Goal: Information Seeking & Learning: Learn about a topic

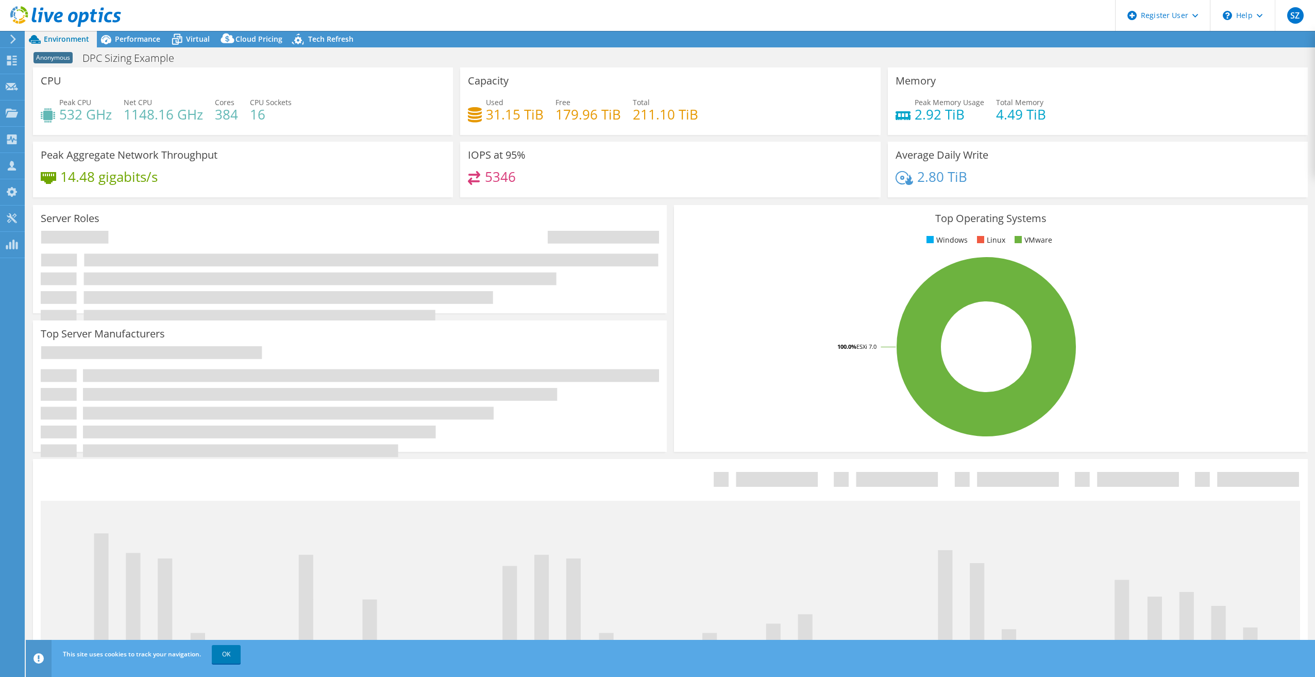
select select "EUFrankfurt"
select select "EUR"
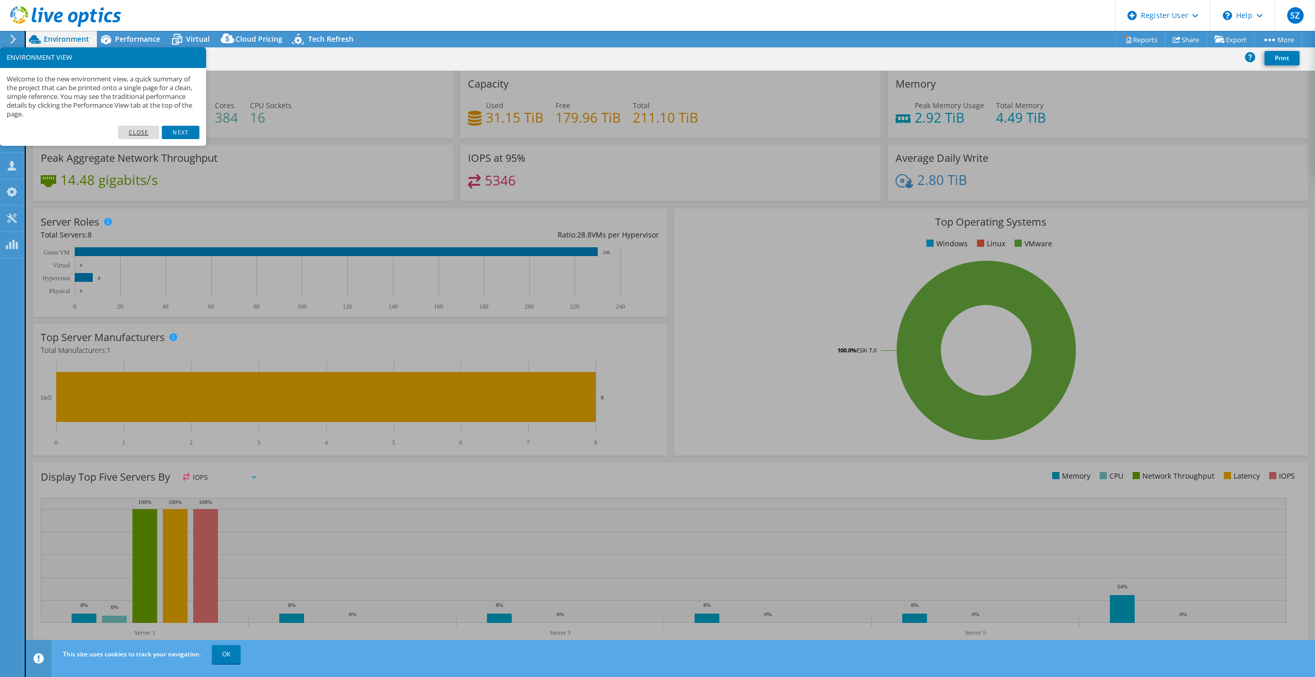
click at [148, 133] on link "Close" at bounding box center [139, 132] width 42 height 13
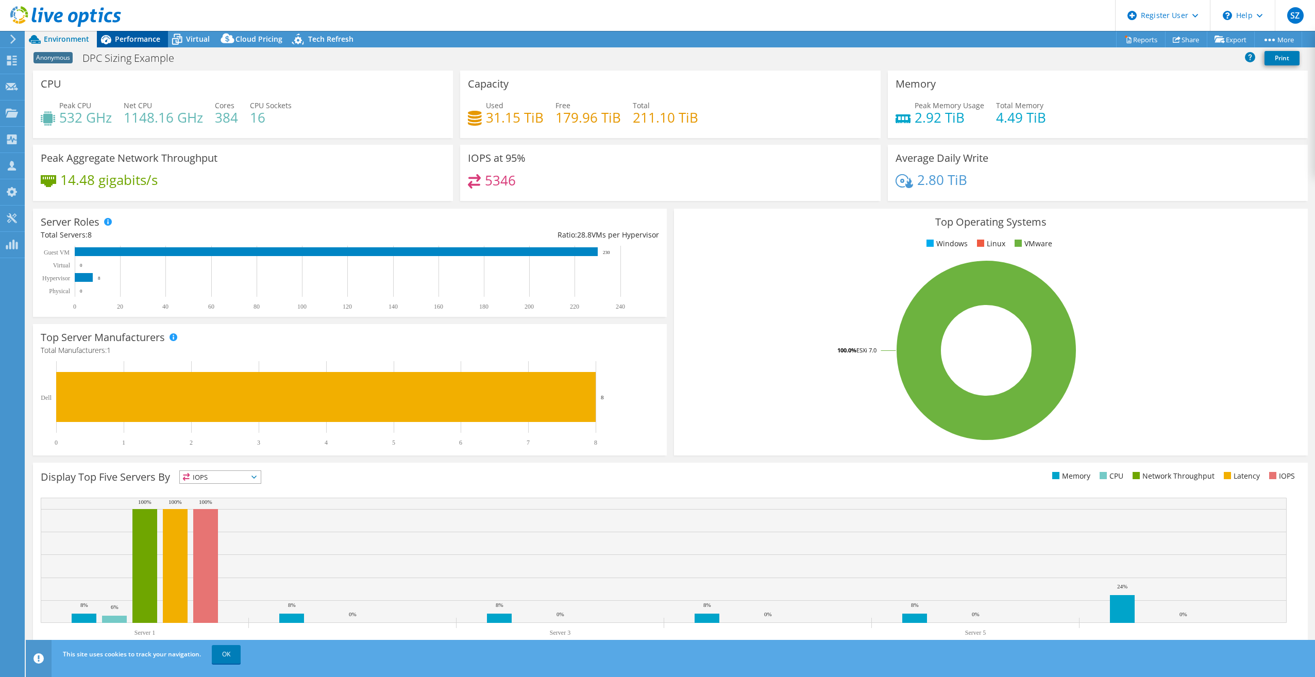
click at [100, 42] on icon at bounding box center [106, 39] width 18 height 18
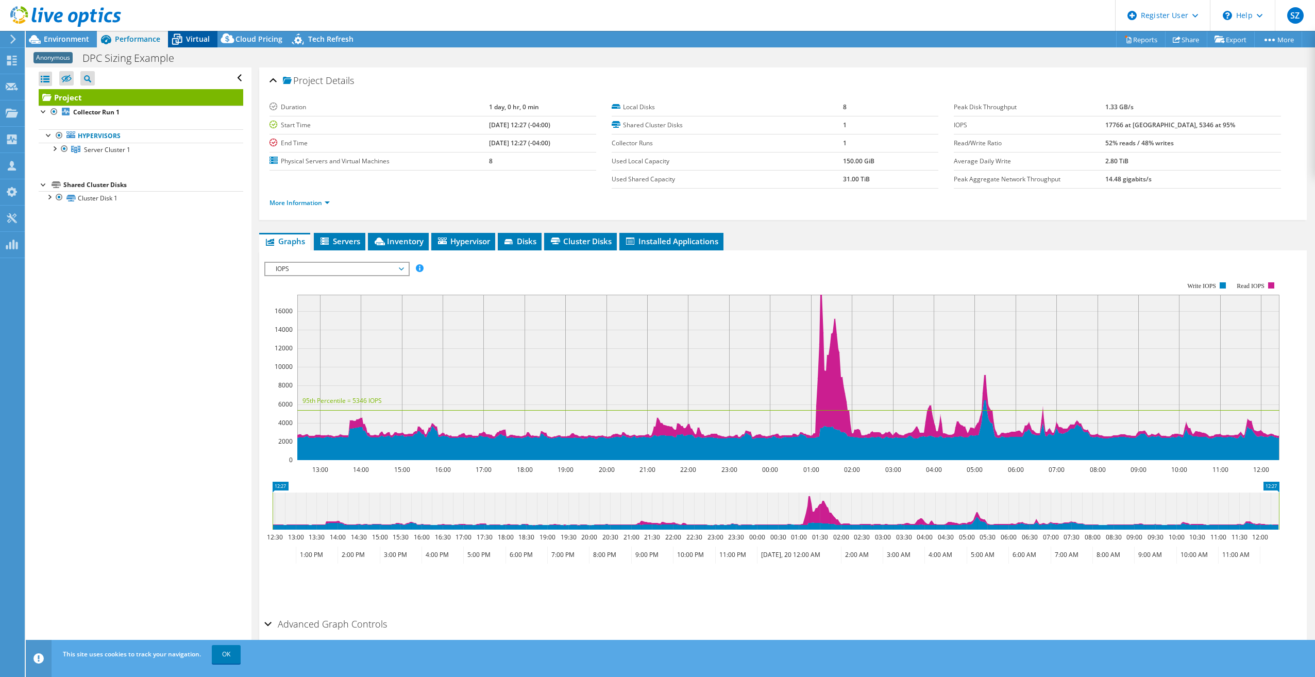
click at [172, 40] on icon at bounding box center [177, 40] width 10 height 8
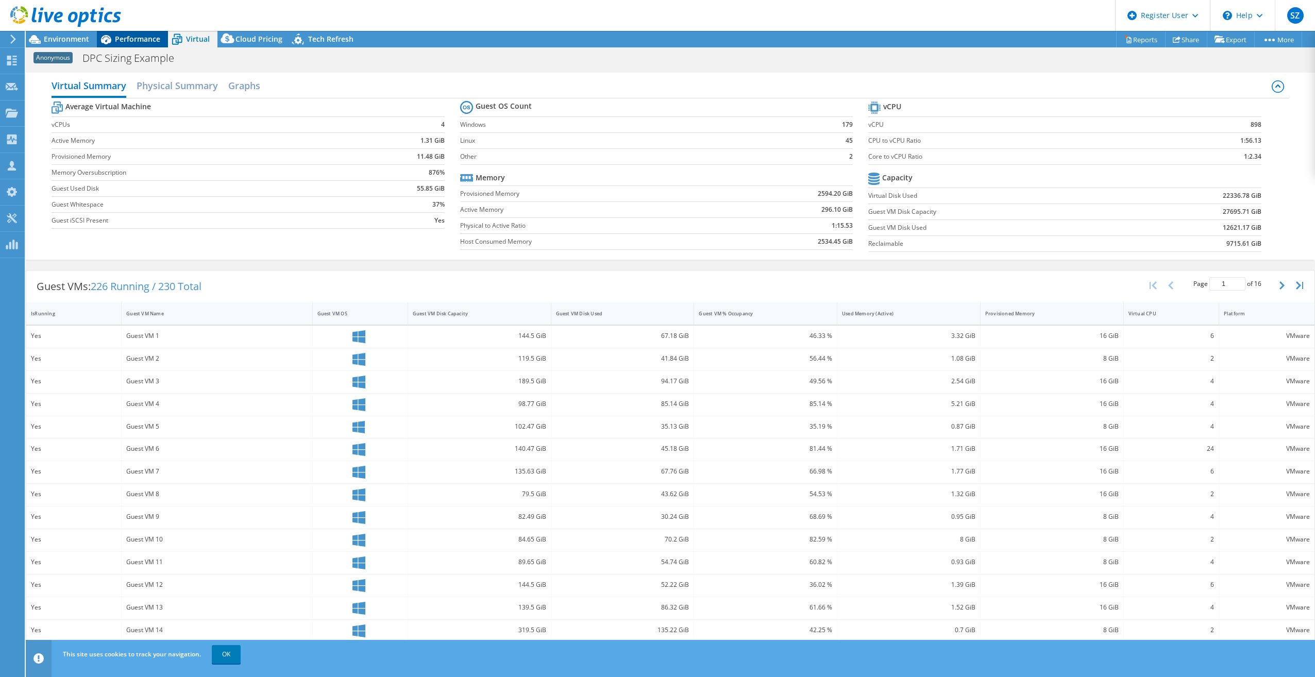
click at [127, 37] on span "Performance" at bounding box center [137, 39] width 45 height 10
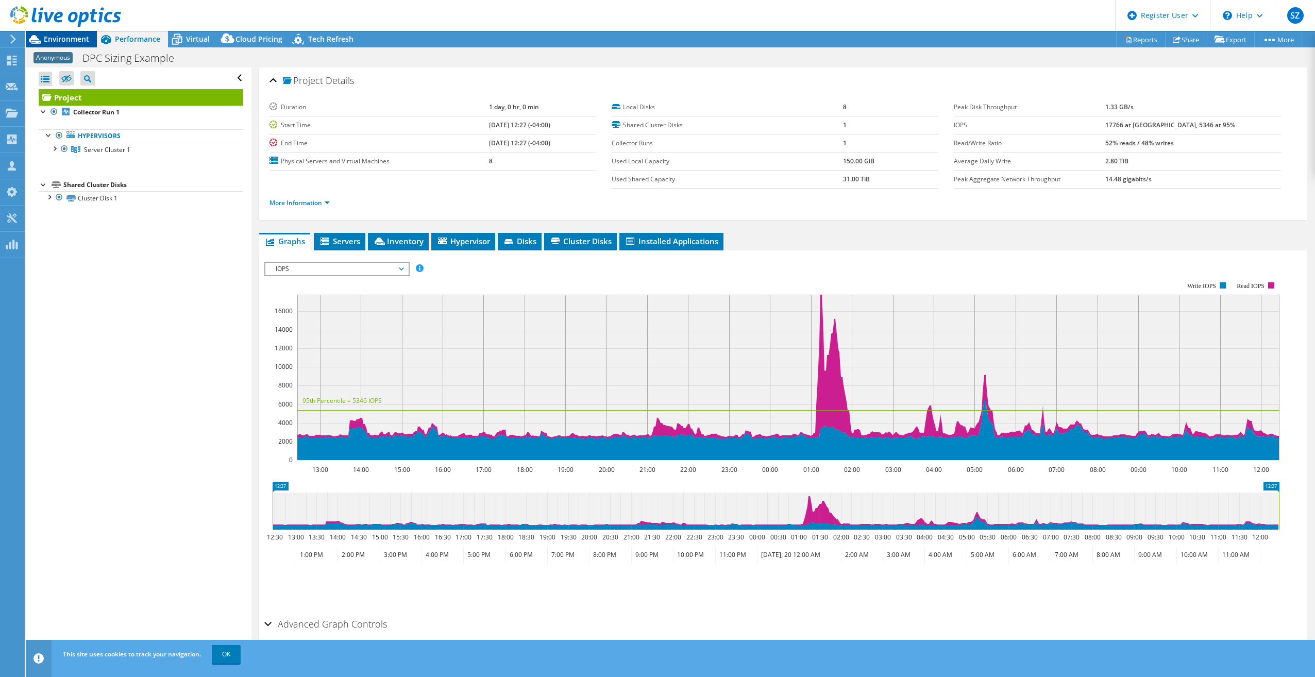
click at [82, 42] on span "Environment" at bounding box center [66, 39] width 45 height 10
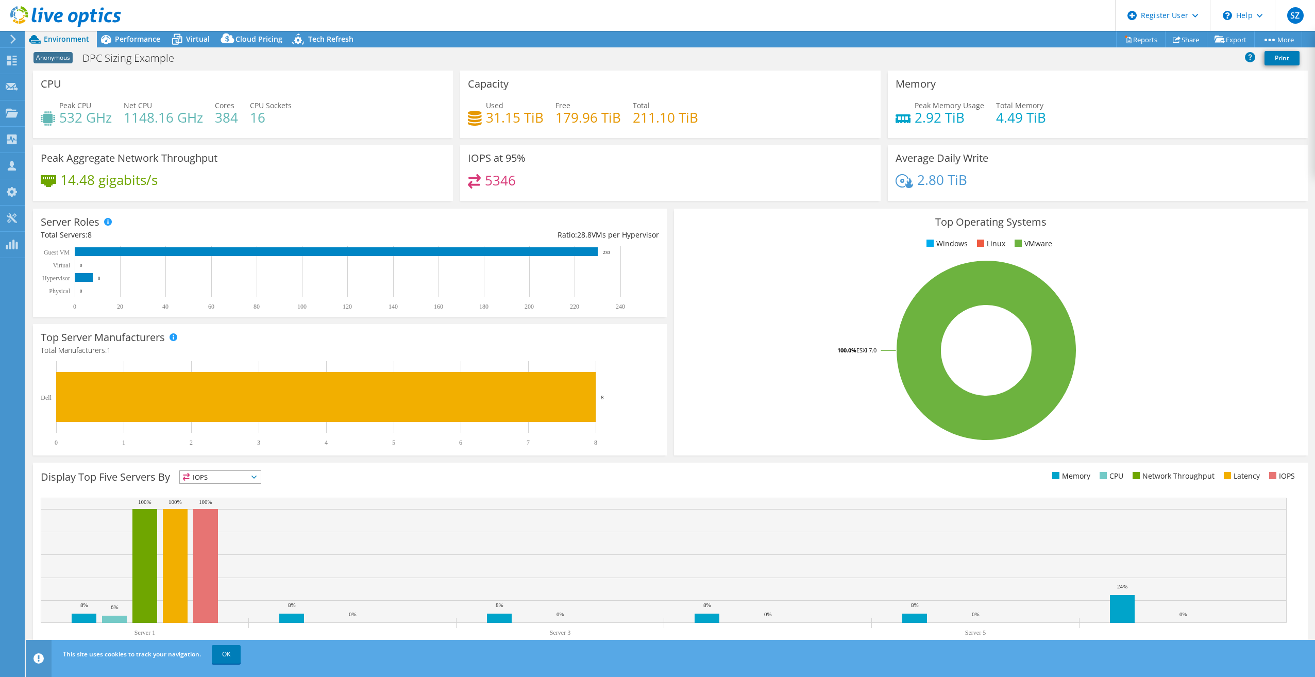
click at [602, 231] on div "Ratio: 28.8 VMs per Hypervisor" at bounding box center [504, 234] width 309 height 11
click at [173, 338] on span at bounding box center [172, 336] width 7 height 7
click at [133, 40] on span "Performance" at bounding box center [137, 39] width 45 height 10
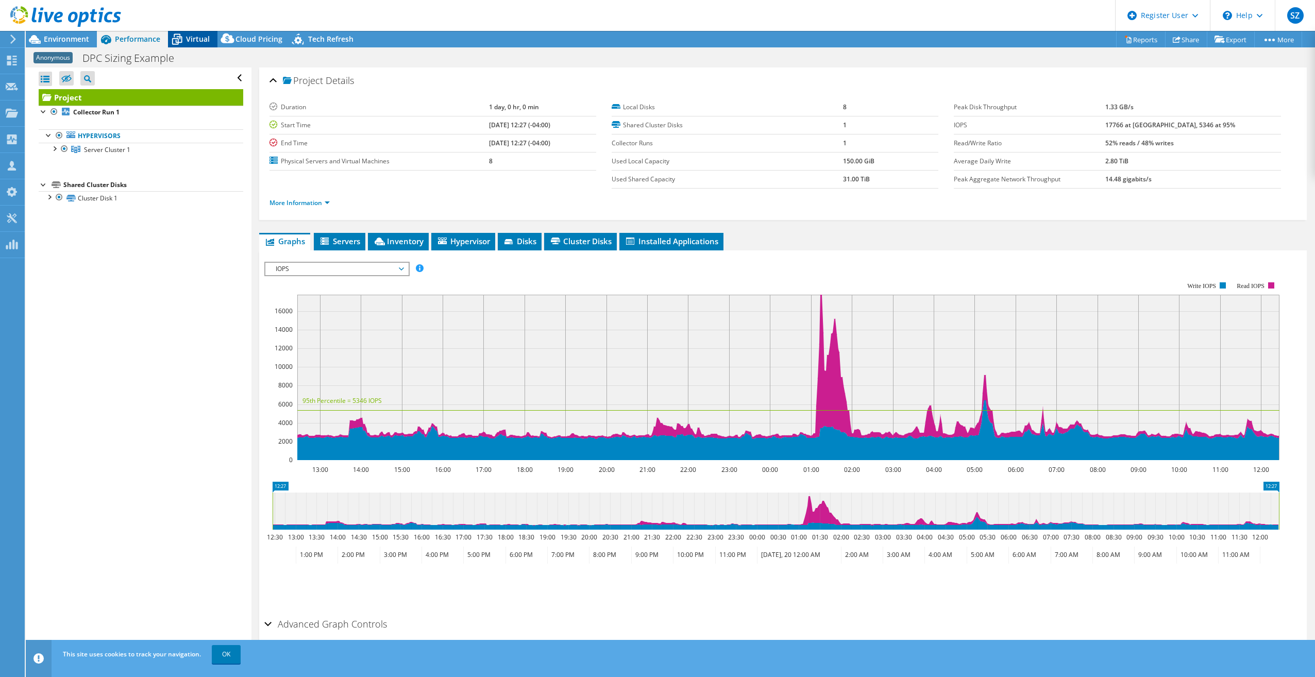
click at [193, 39] on span "Virtual" at bounding box center [198, 39] width 24 height 10
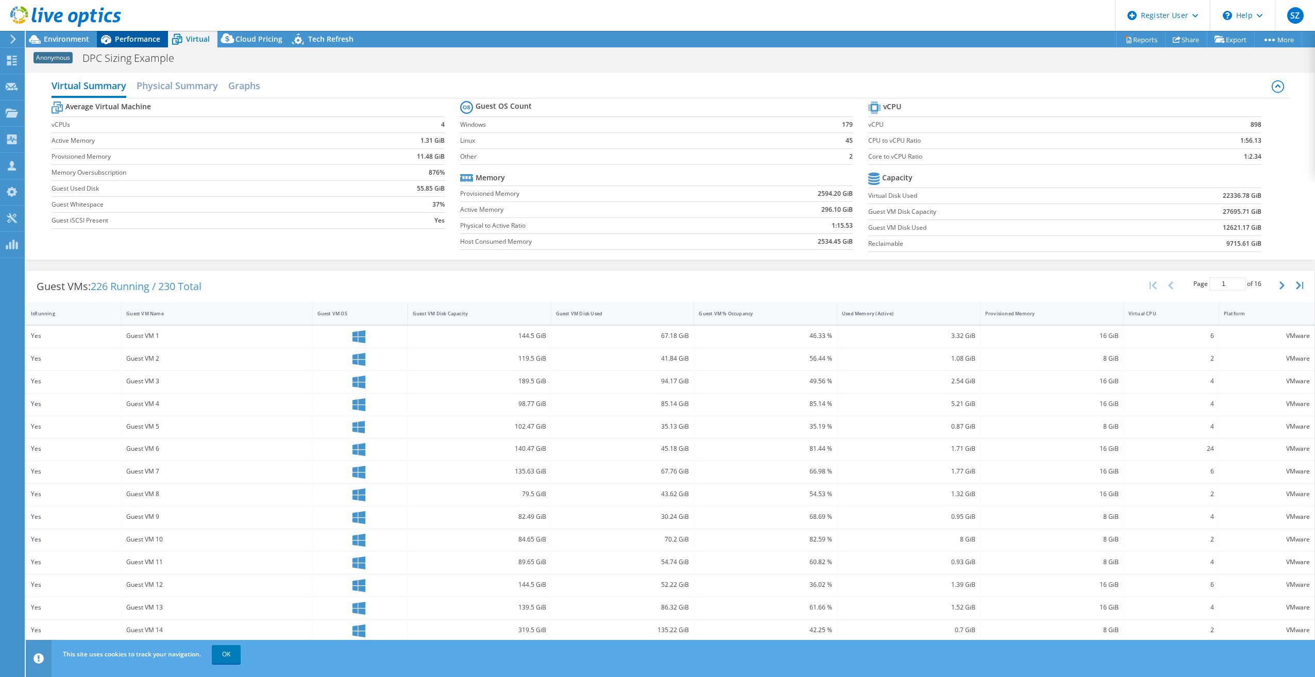
drag, startPoint x: 136, startPoint y: 35, endPoint x: 138, endPoint y: 45, distance: 10.5
click at [138, 45] on div "Performance" at bounding box center [132, 39] width 71 height 16
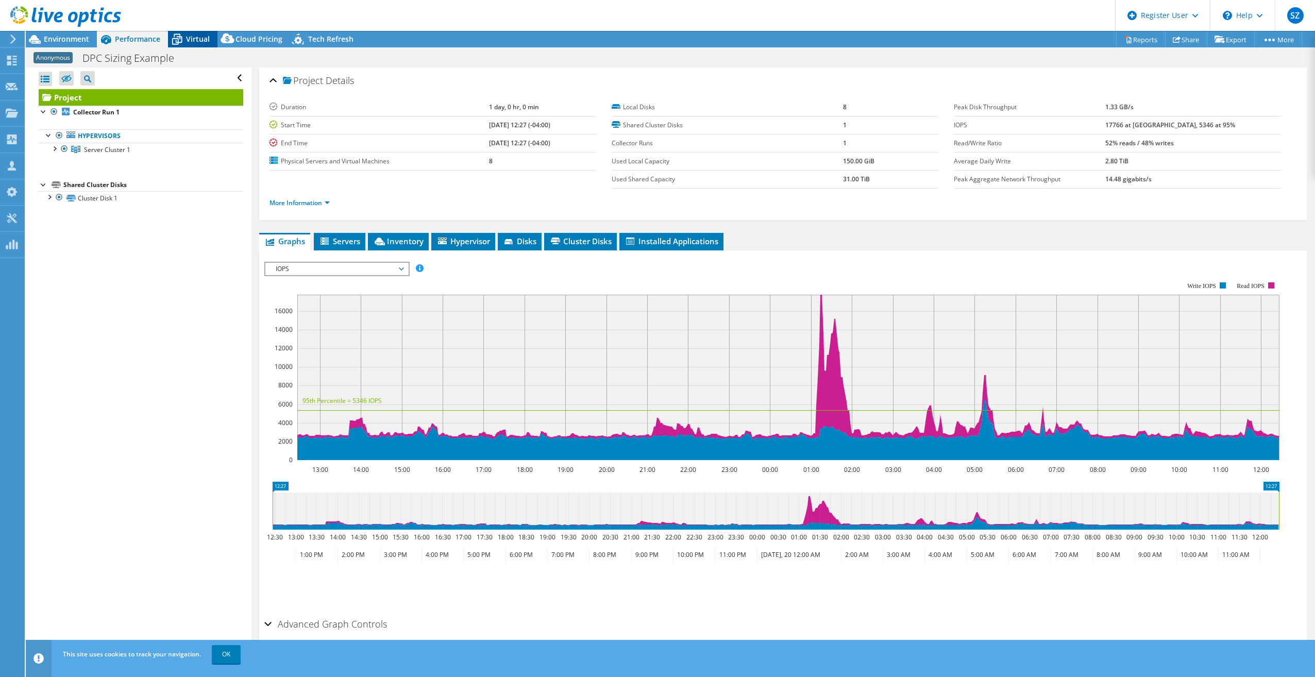
click at [201, 38] on span "Virtual" at bounding box center [198, 39] width 24 height 10
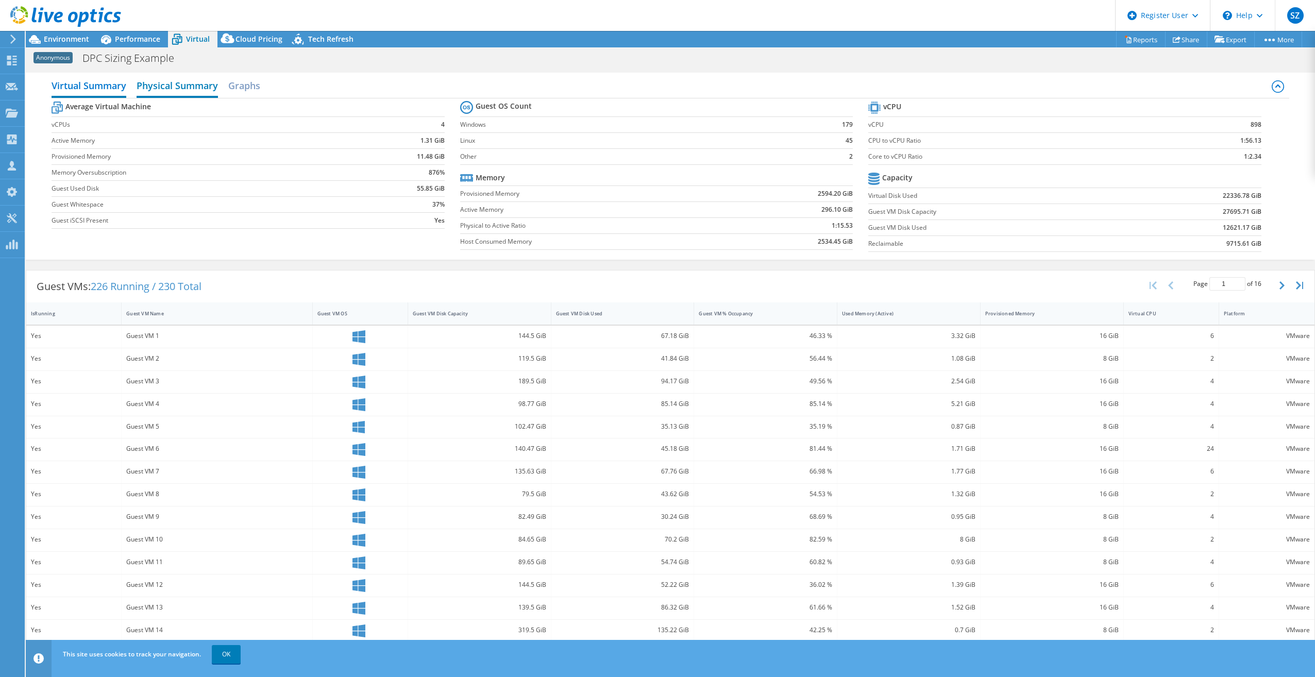
click at [181, 83] on h2 "Physical Summary" at bounding box center [177, 86] width 81 height 23
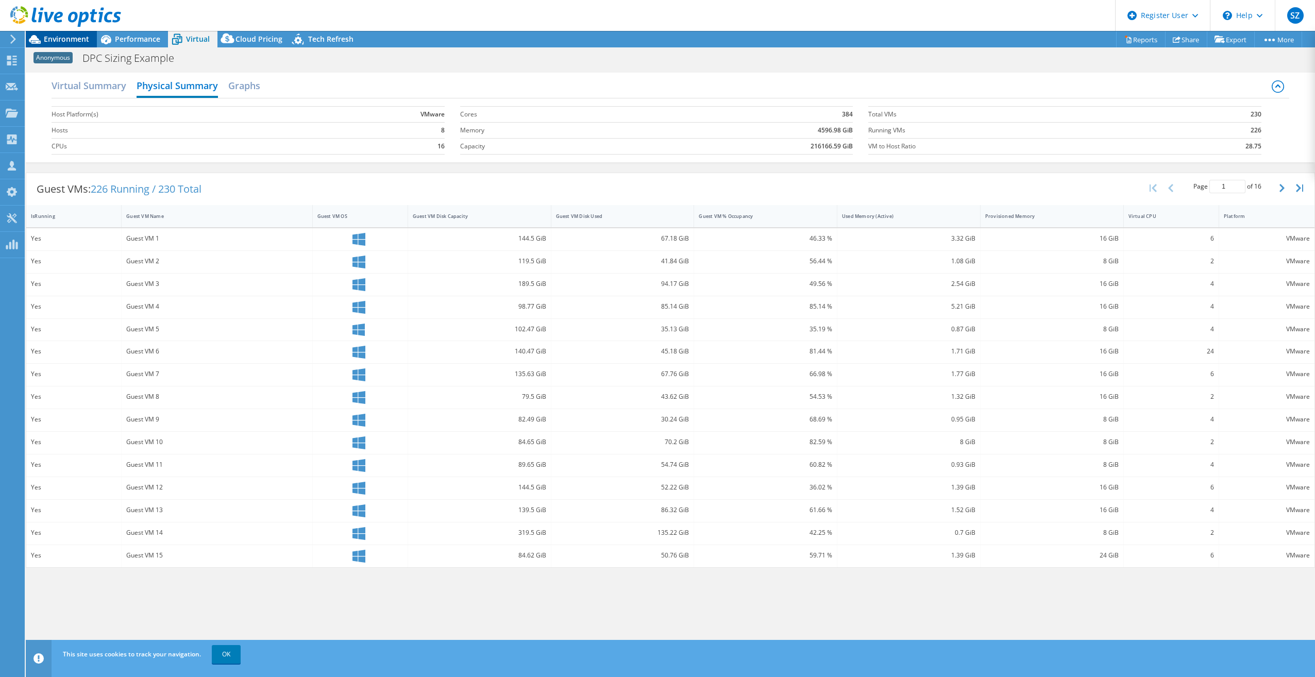
click at [49, 35] on span "Environment" at bounding box center [66, 39] width 45 height 10
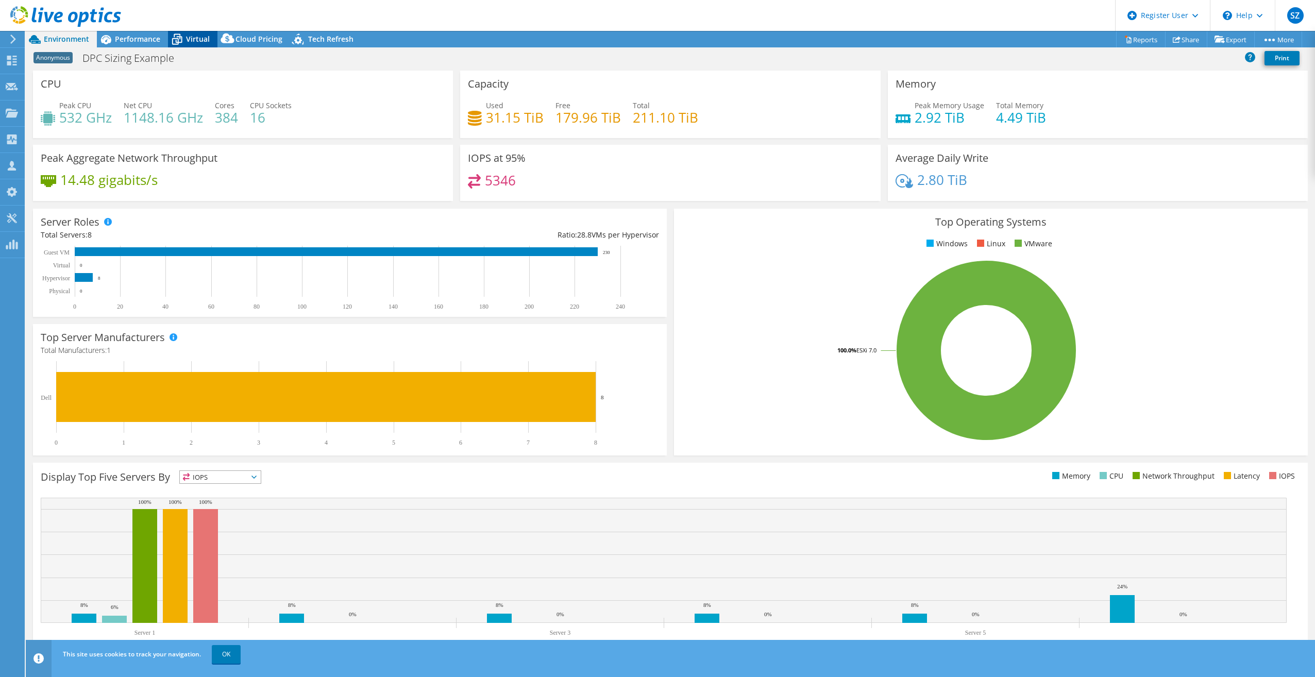
click at [187, 34] on span "Virtual" at bounding box center [198, 39] width 24 height 10
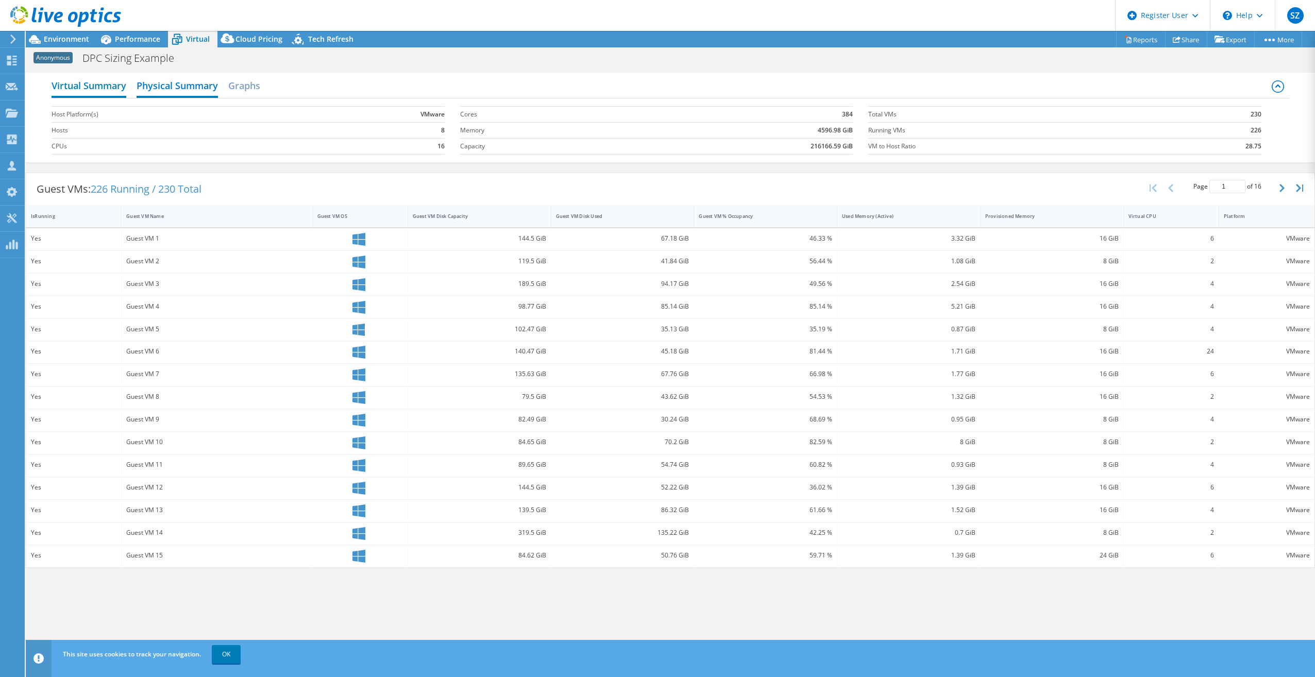
click at [74, 81] on h2 "Virtual Summary" at bounding box center [89, 86] width 75 height 23
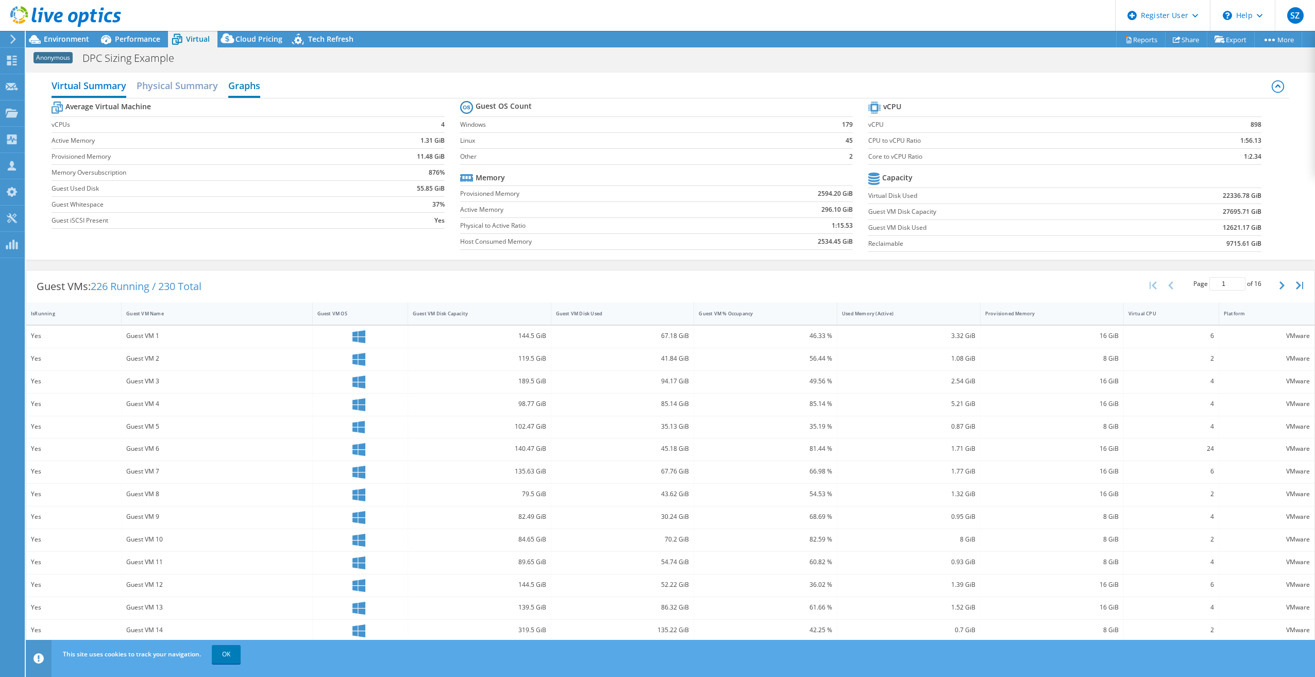
click at [254, 85] on h2 "Graphs" at bounding box center [244, 86] width 32 height 23
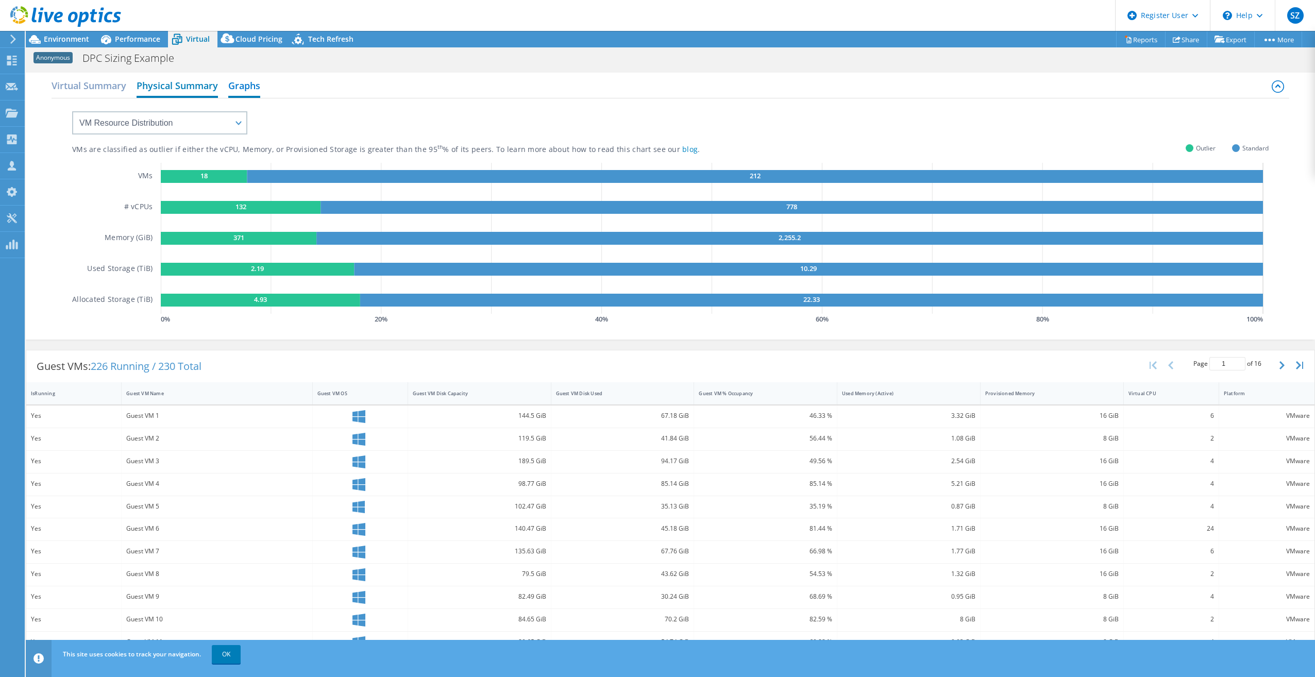
click at [202, 86] on h2 "Physical Summary" at bounding box center [177, 86] width 81 height 23
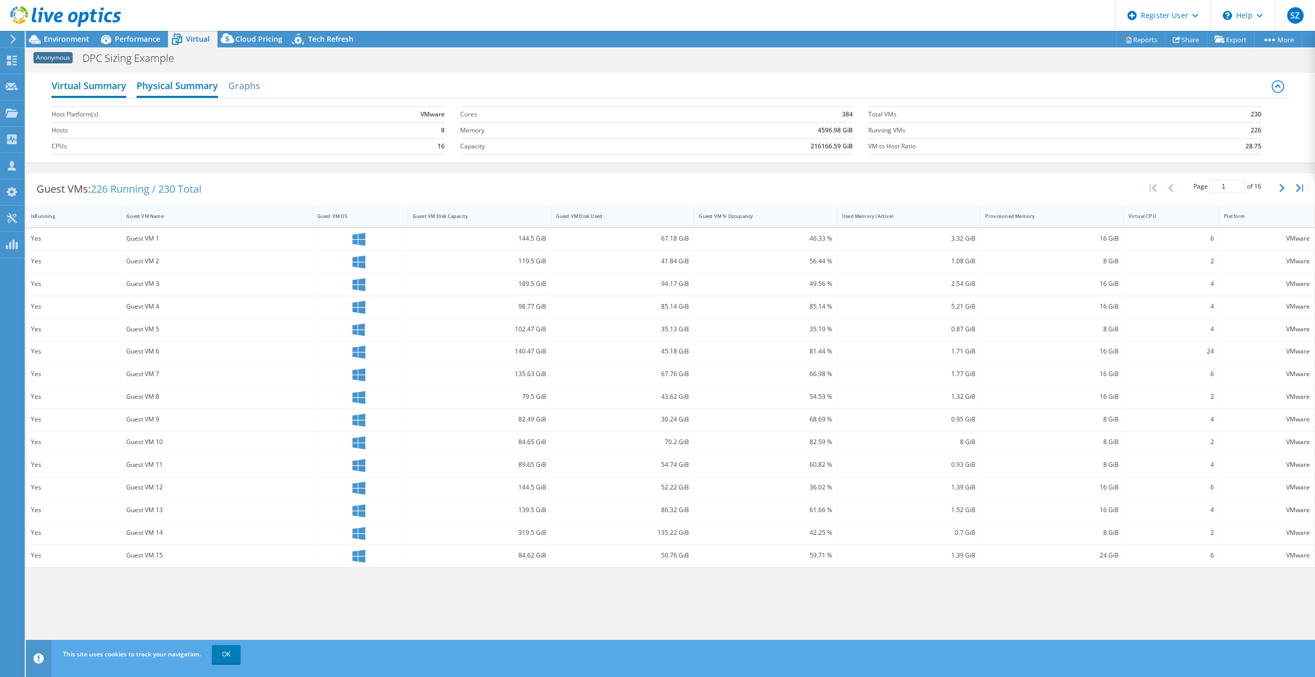
click at [82, 93] on h2 "Virtual Summary" at bounding box center [89, 86] width 75 height 23
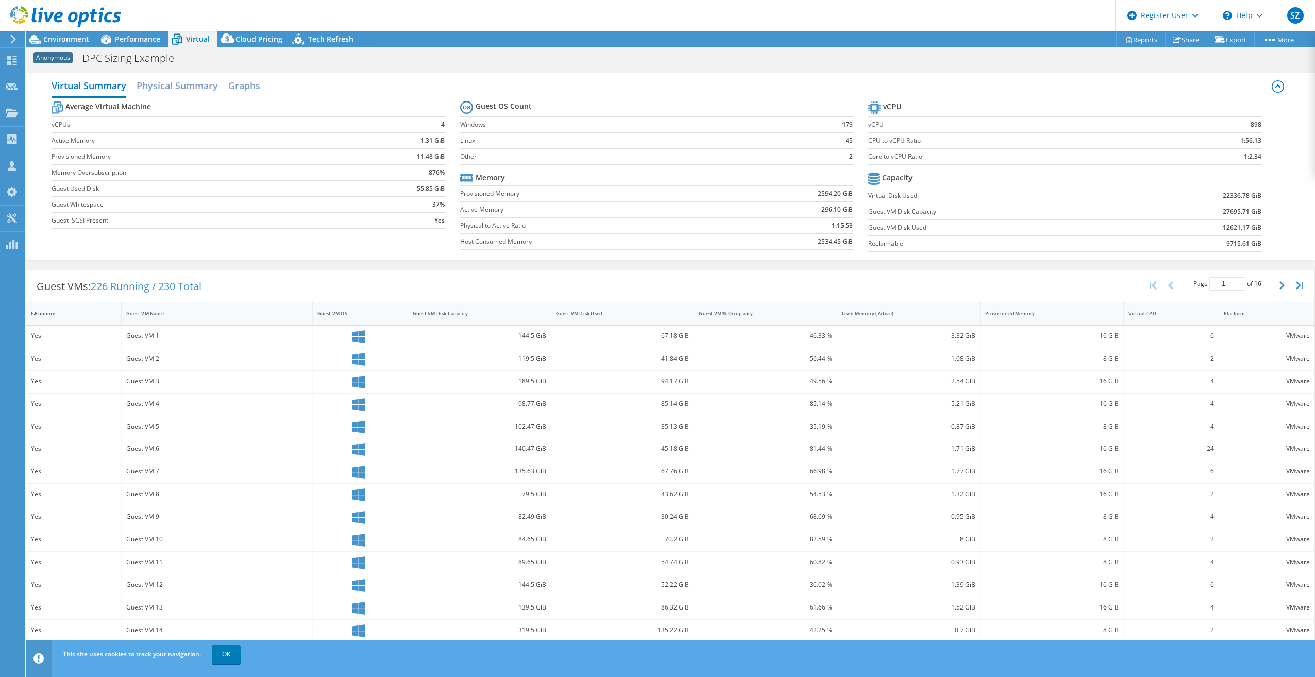
click at [532, 172] on tr "Memory" at bounding box center [656, 178] width 393 height 16
click at [142, 89] on h2 "Physical Summary" at bounding box center [177, 86] width 81 height 23
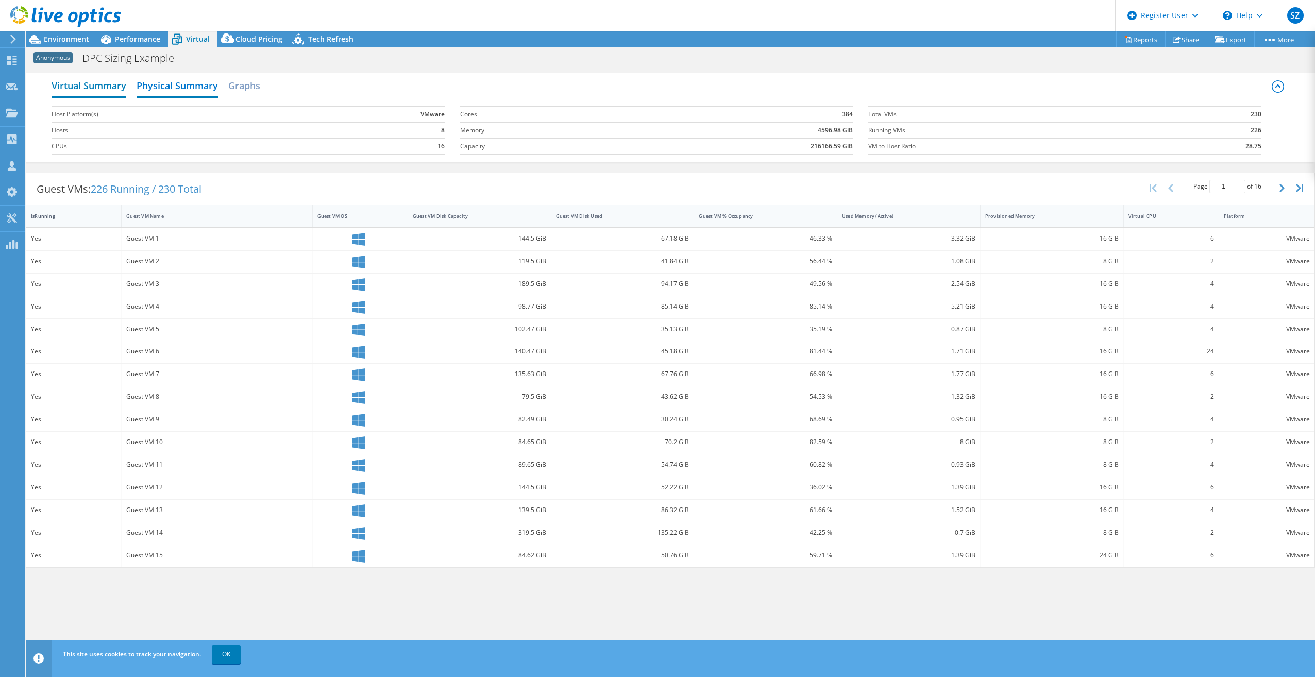
click at [101, 81] on h2 "Virtual Summary" at bounding box center [89, 86] width 75 height 23
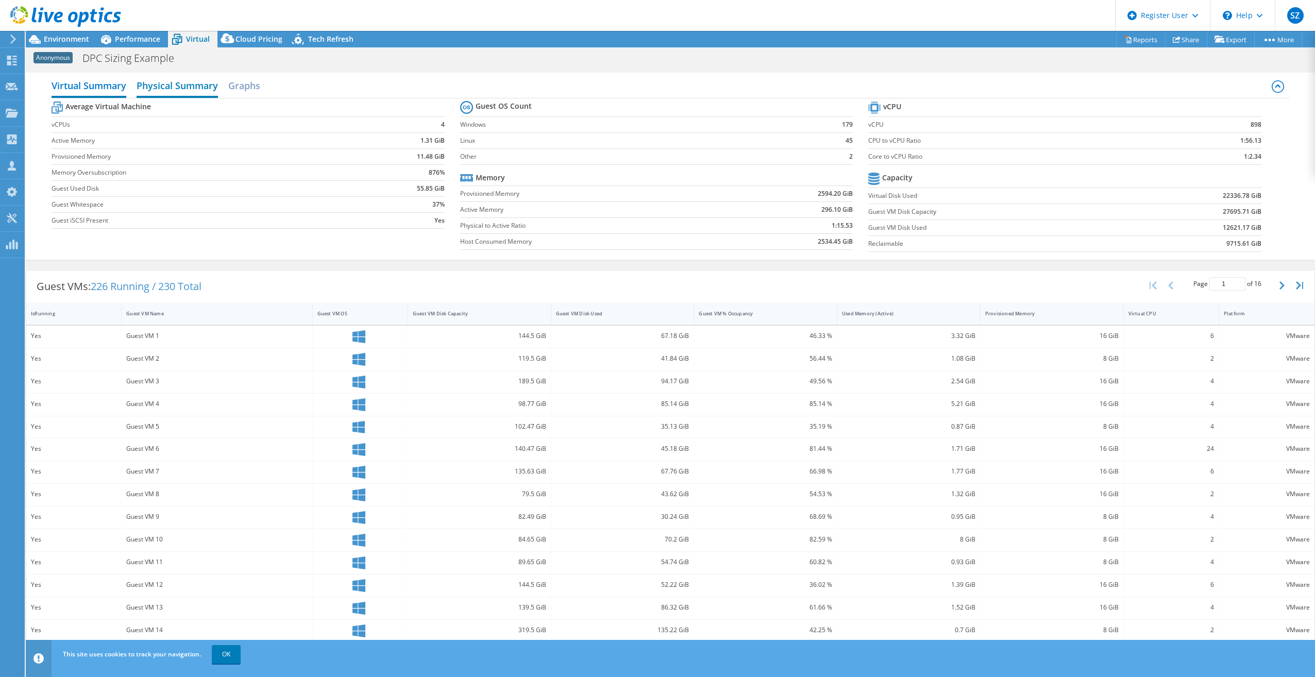
click at [188, 93] on h2 "Physical Summary" at bounding box center [177, 86] width 81 height 23
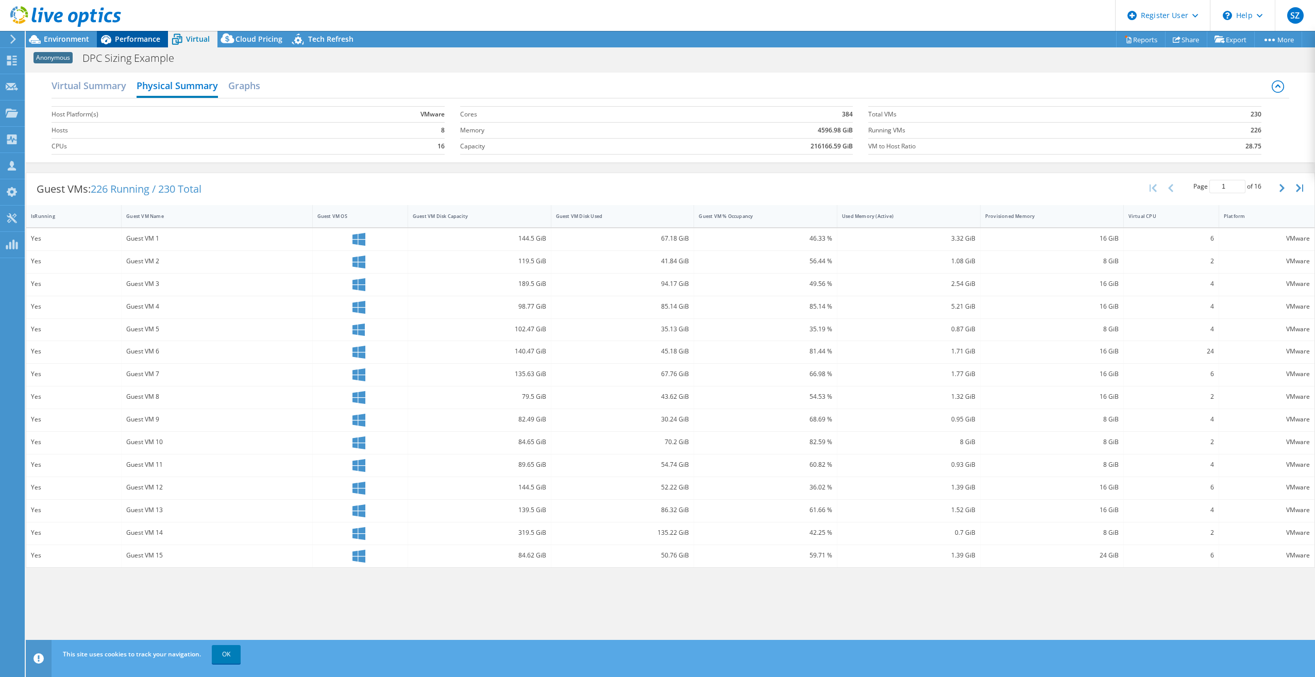
click at [148, 43] on span "Performance" at bounding box center [137, 39] width 45 height 10
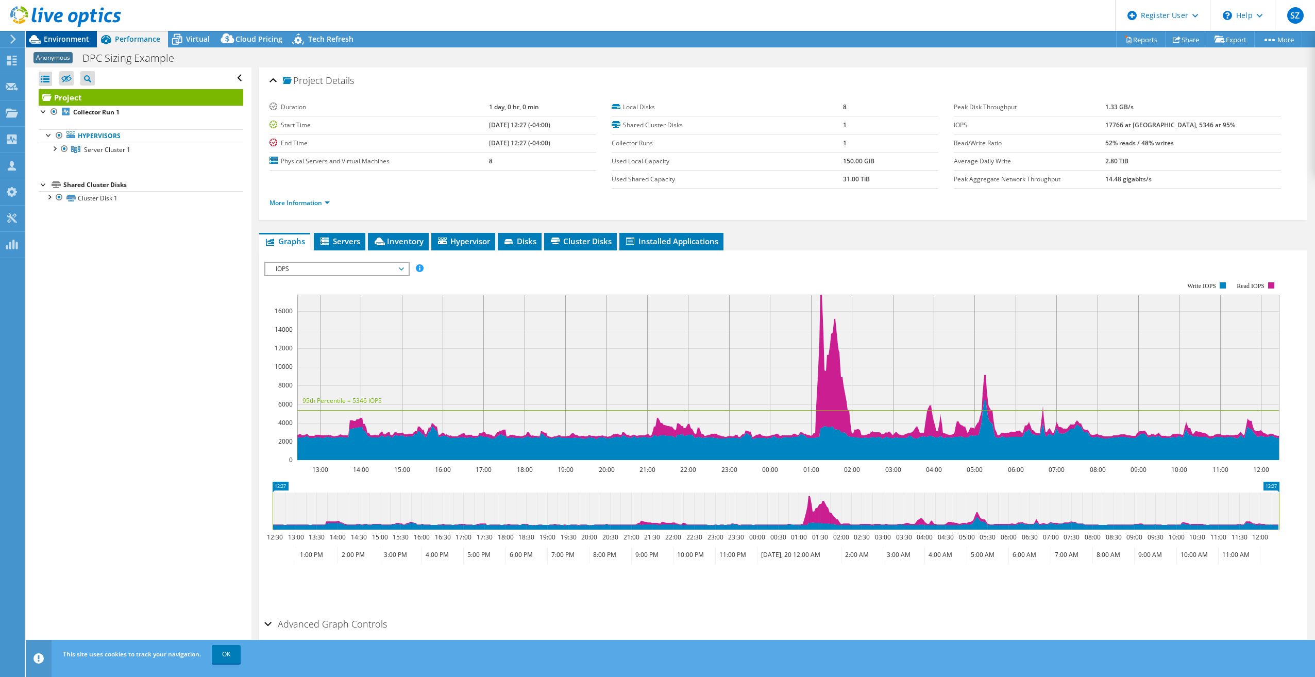
click at [83, 39] on span "Environment" at bounding box center [66, 39] width 45 height 10
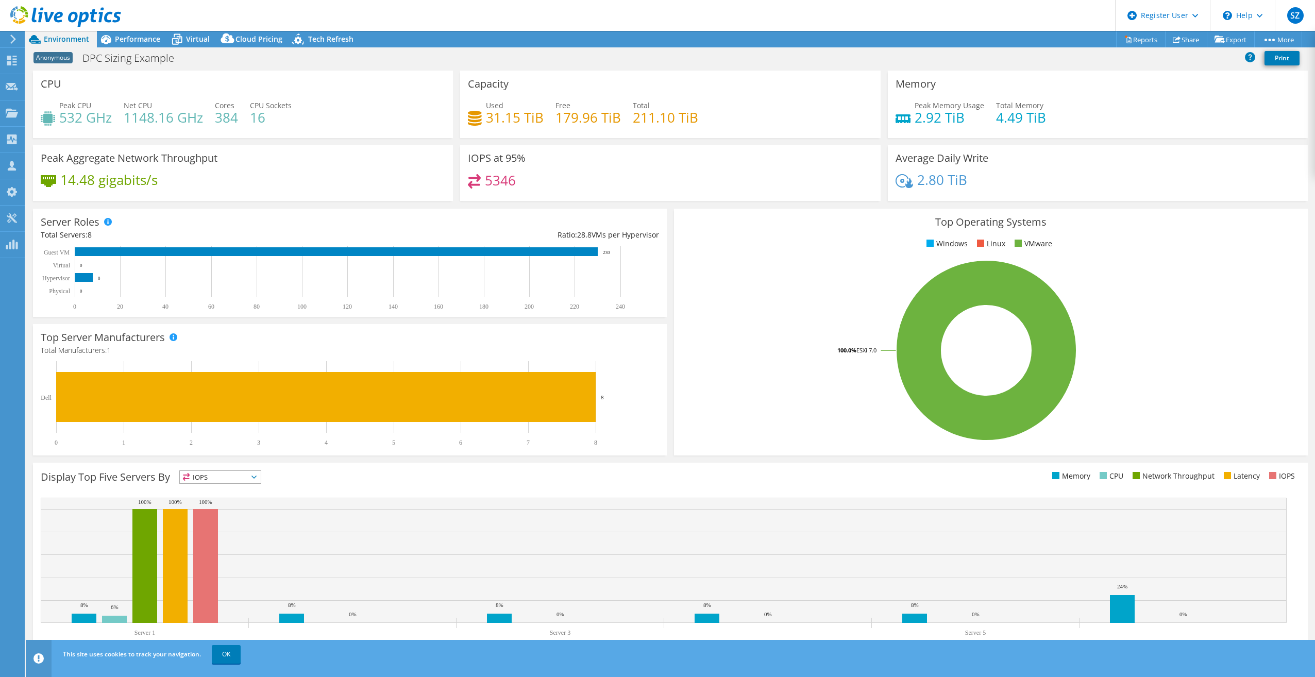
click at [670, 188] on div "5346" at bounding box center [670, 185] width 404 height 22
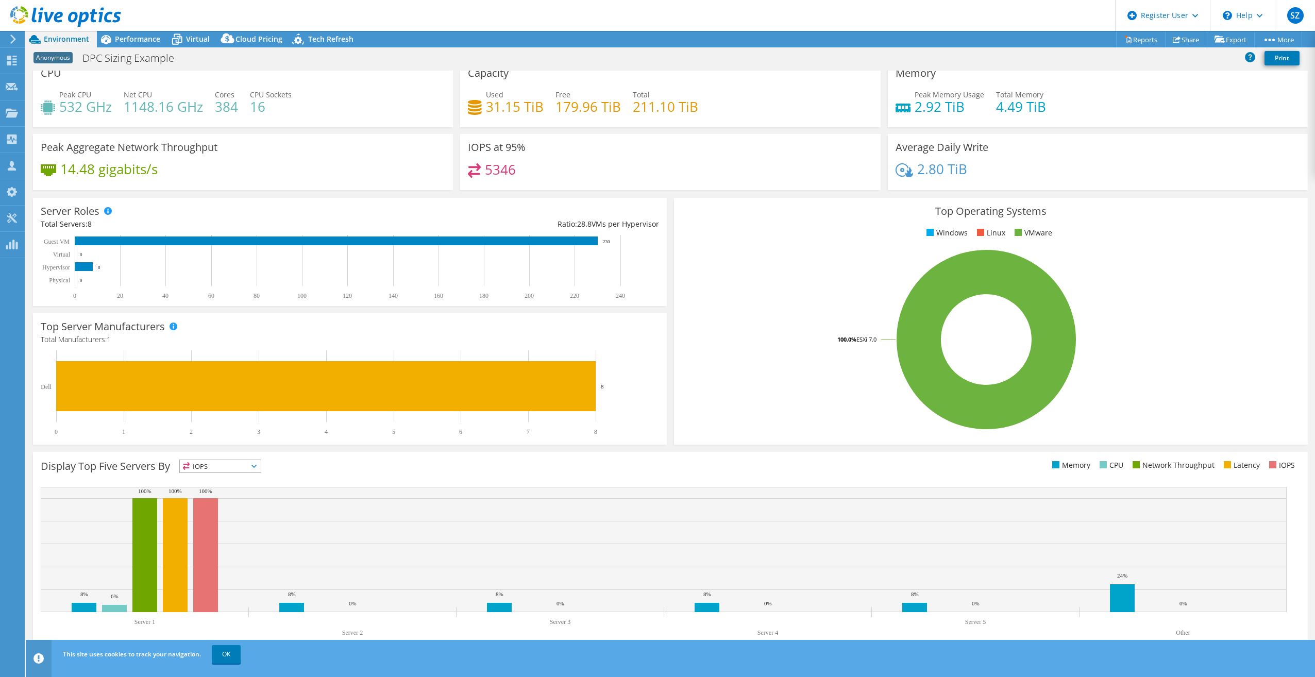
click at [239, 467] on span "IOPS" at bounding box center [220, 466] width 81 height 12
click at [237, 474] on li "IOPS" at bounding box center [220, 479] width 81 height 14
click at [160, 32] on div "Performance" at bounding box center [132, 39] width 71 height 16
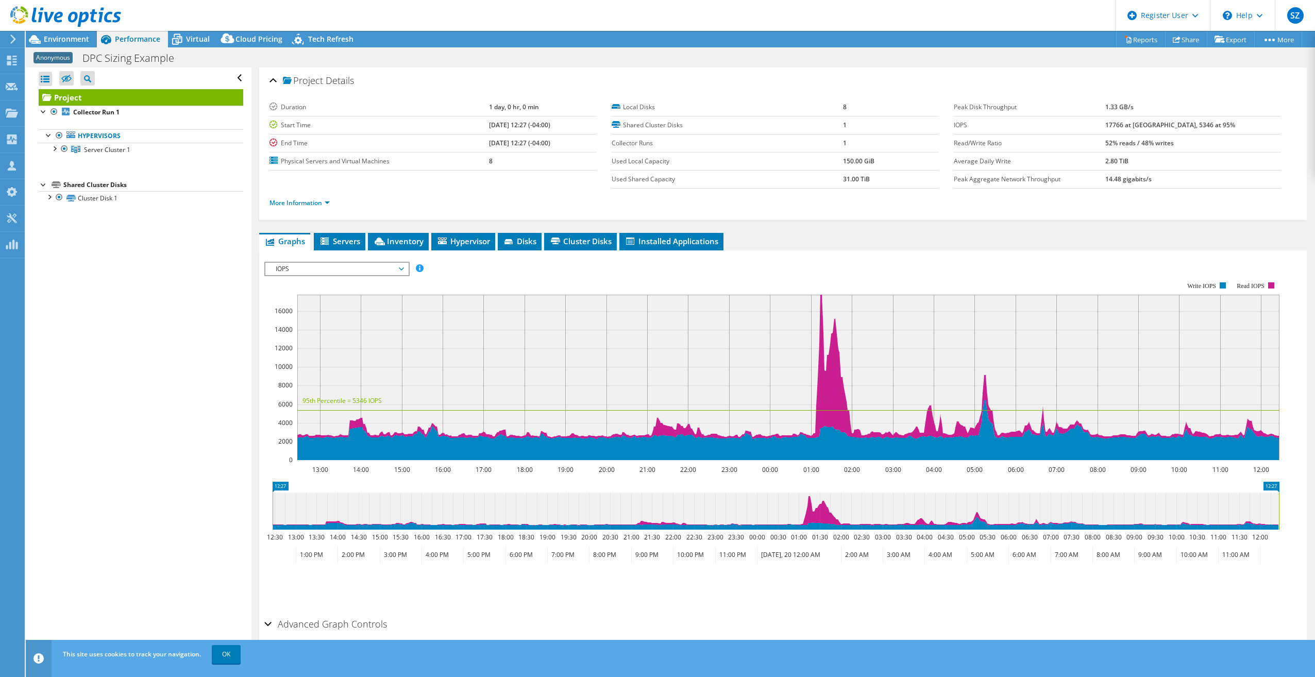
scroll to position [0, 0]
click at [353, 238] on span "Servers" at bounding box center [339, 241] width 41 height 10
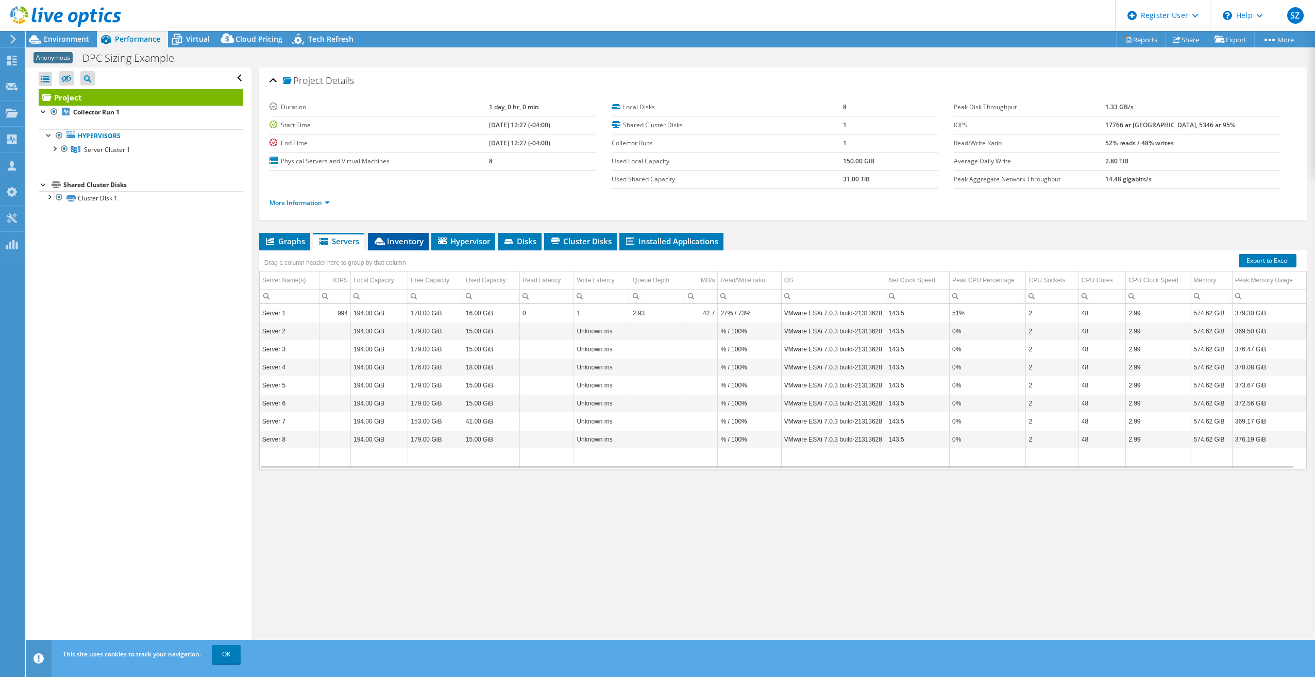
click at [396, 240] on span "Inventory" at bounding box center [398, 241] width 50 height 10
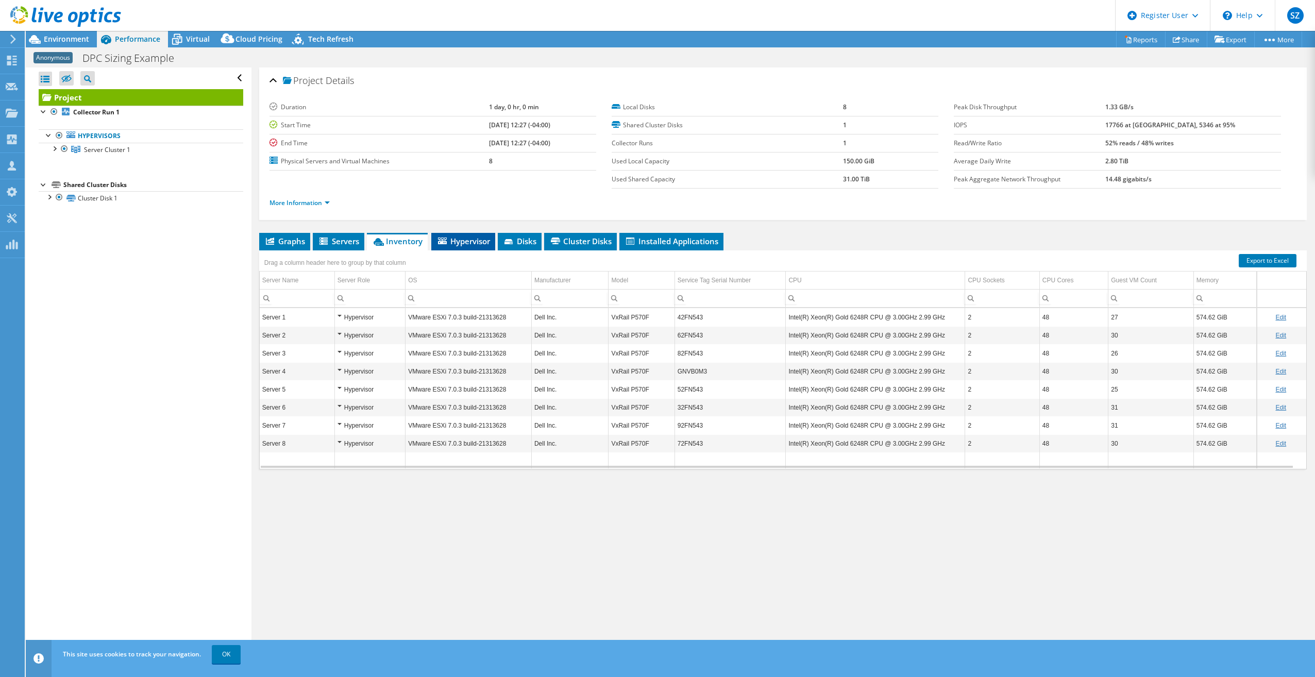
click at [494, 243] on li "Hypervisor" at bounding box center [463, 242] width 64 height 18
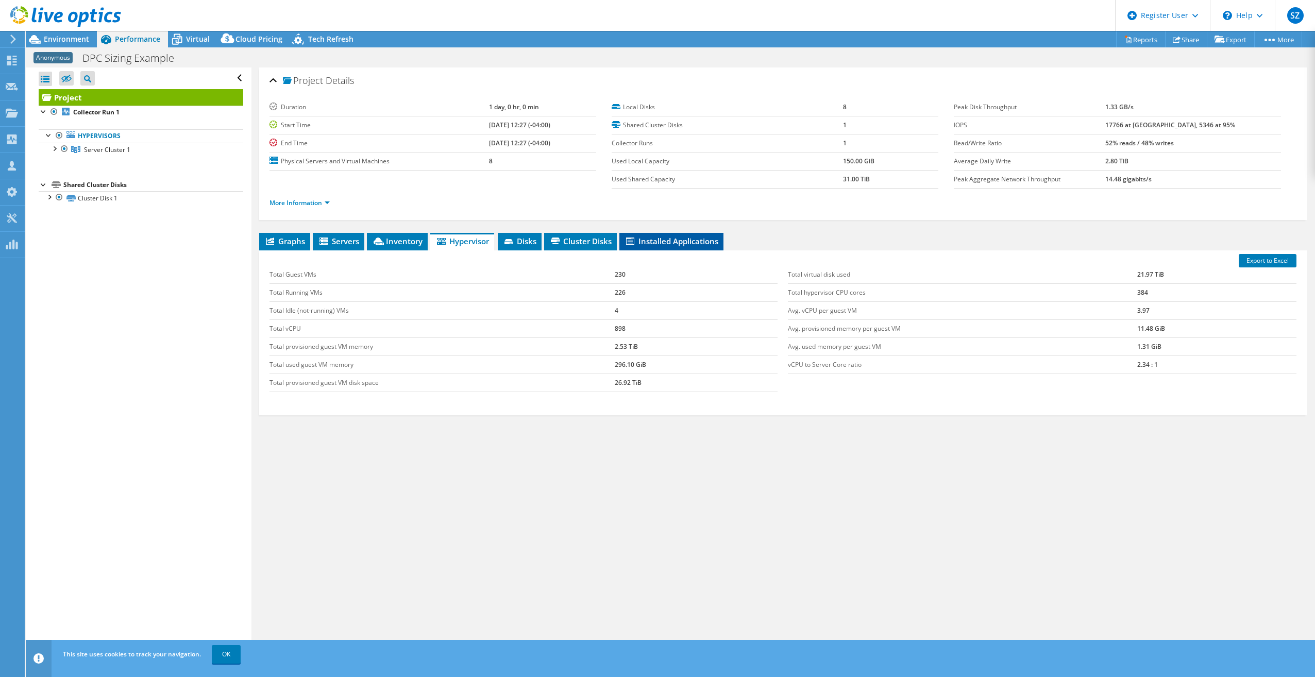
click at [639, 237] on span "Installed Applications" at bounding box center [671, 241] width 94 height 10
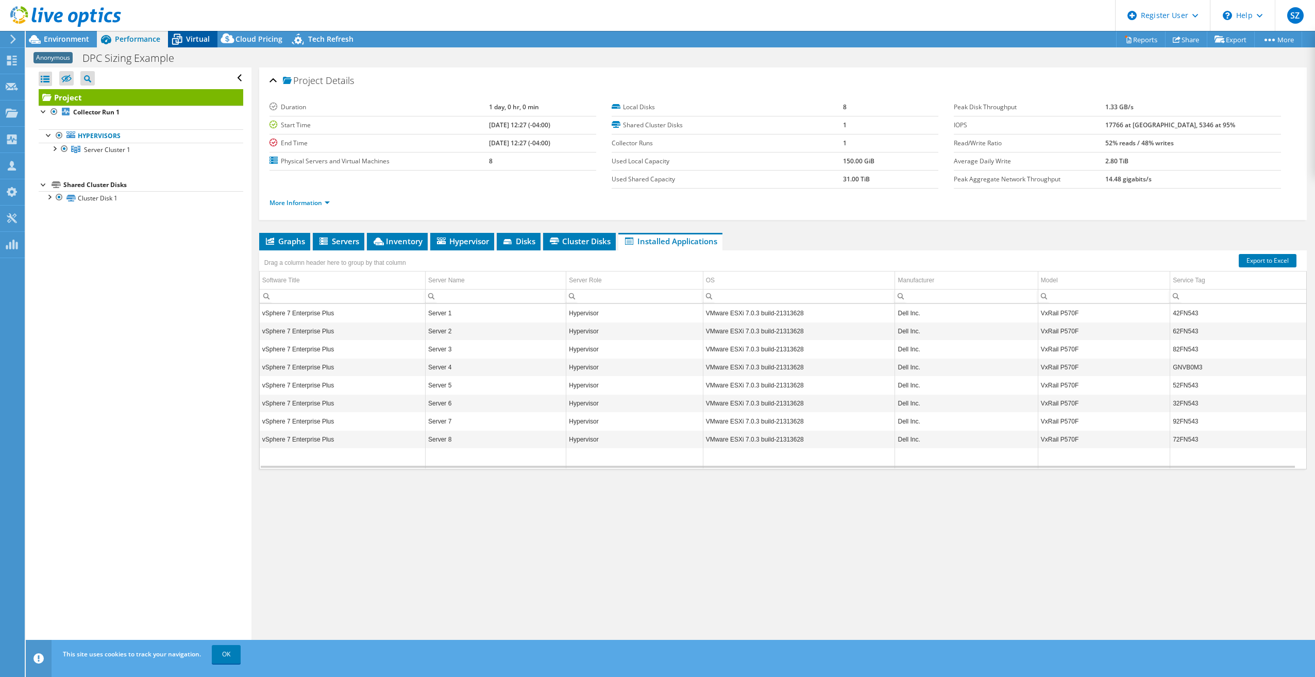
click at [212, 35] on div "Virtual" at bounding box center [192, 39] width 49 height 16
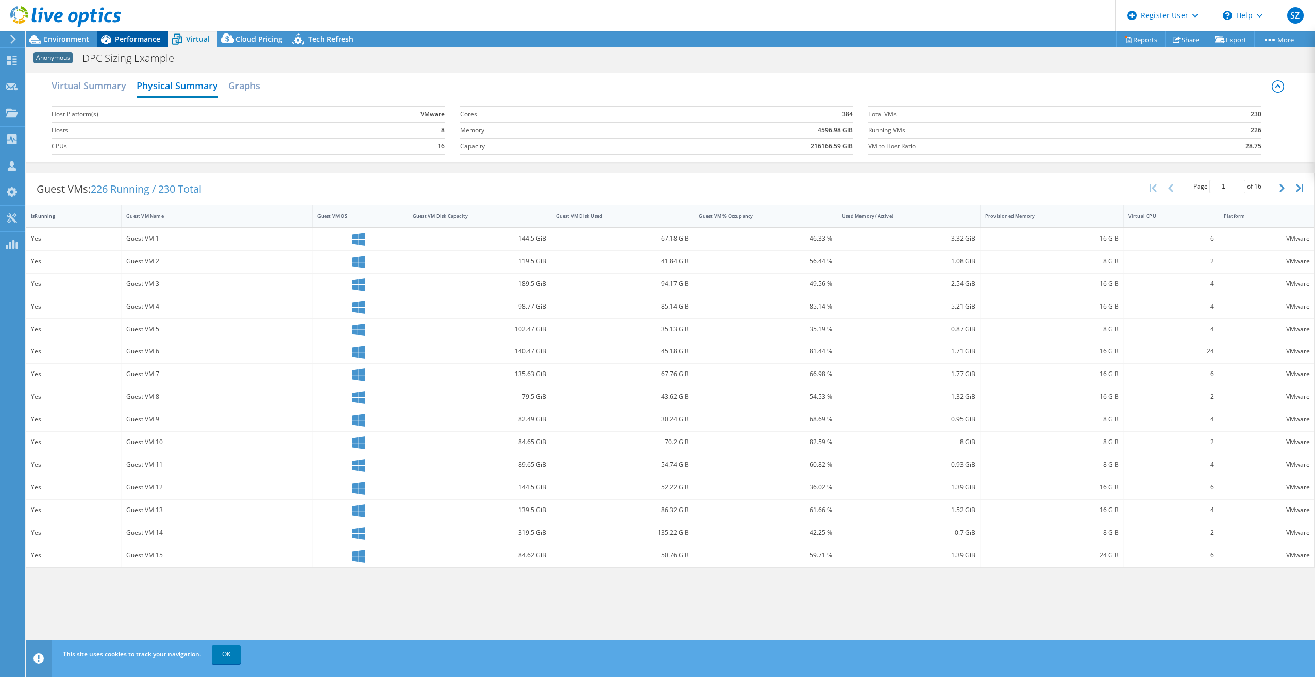
click at [141, 38] on span "Performance" at bounding box center [137, 39] width 45 height 10
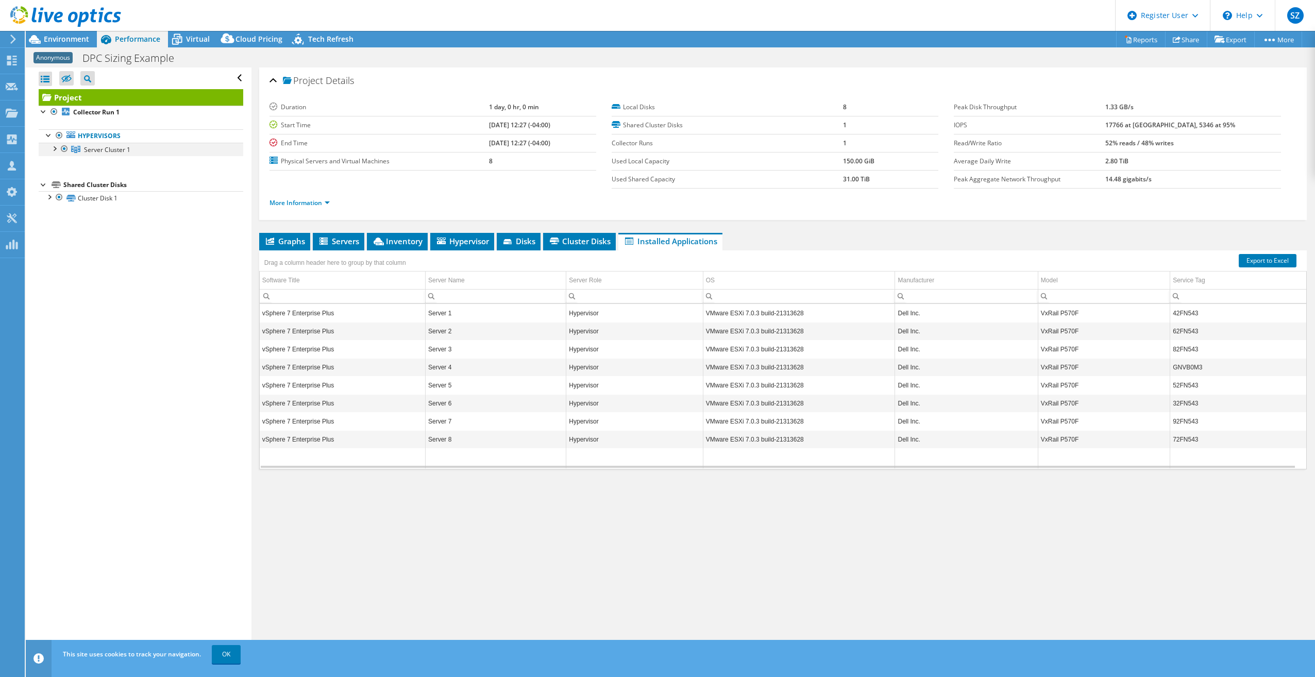
click at [57, 146] on div at bounding box center [54, 148] width 10 height 10
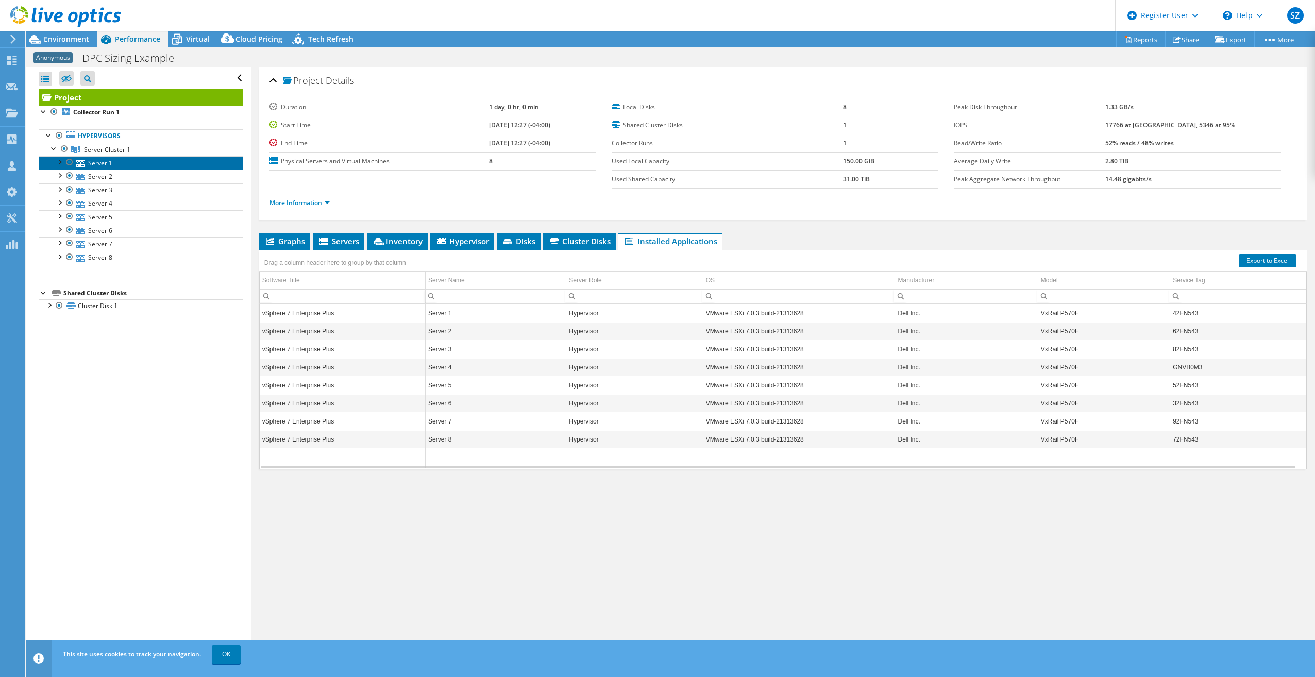
click at [122, 160] on link "Server 1" at bounding box center [141, 162] width 205 height 13
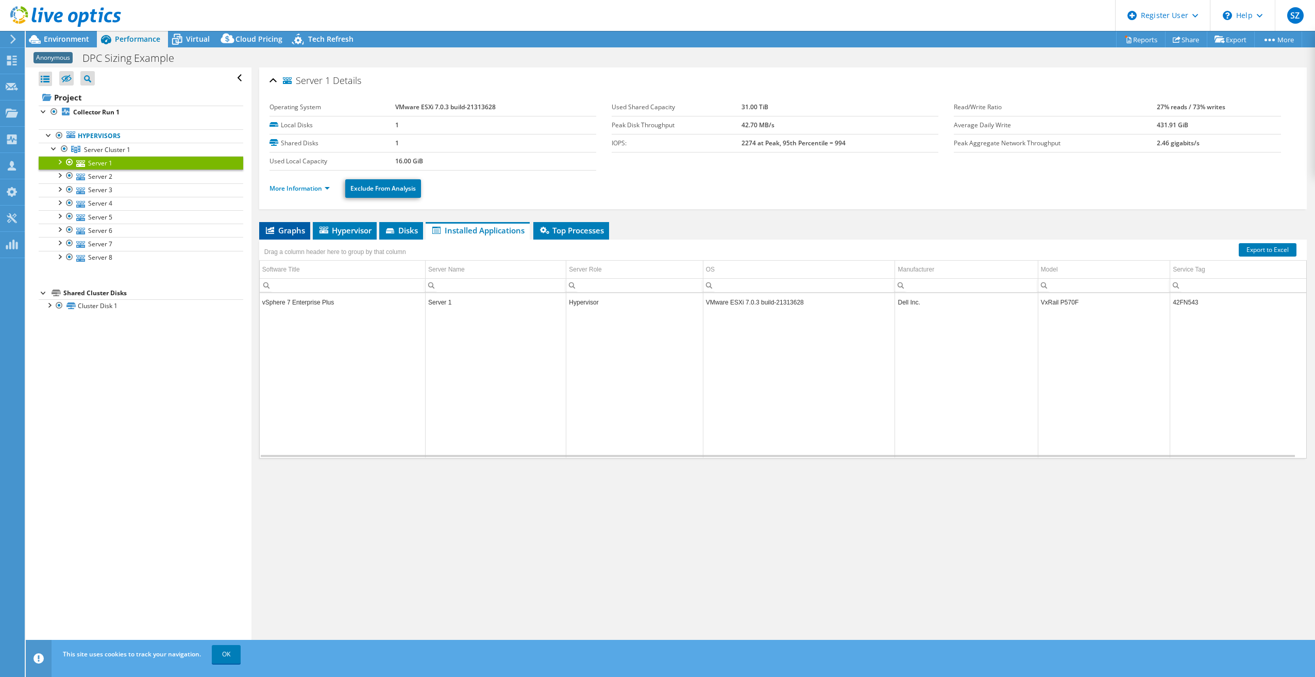
click at [278, 225] on span "Graphs" at bounding box center [284, 230] width 41 height 10
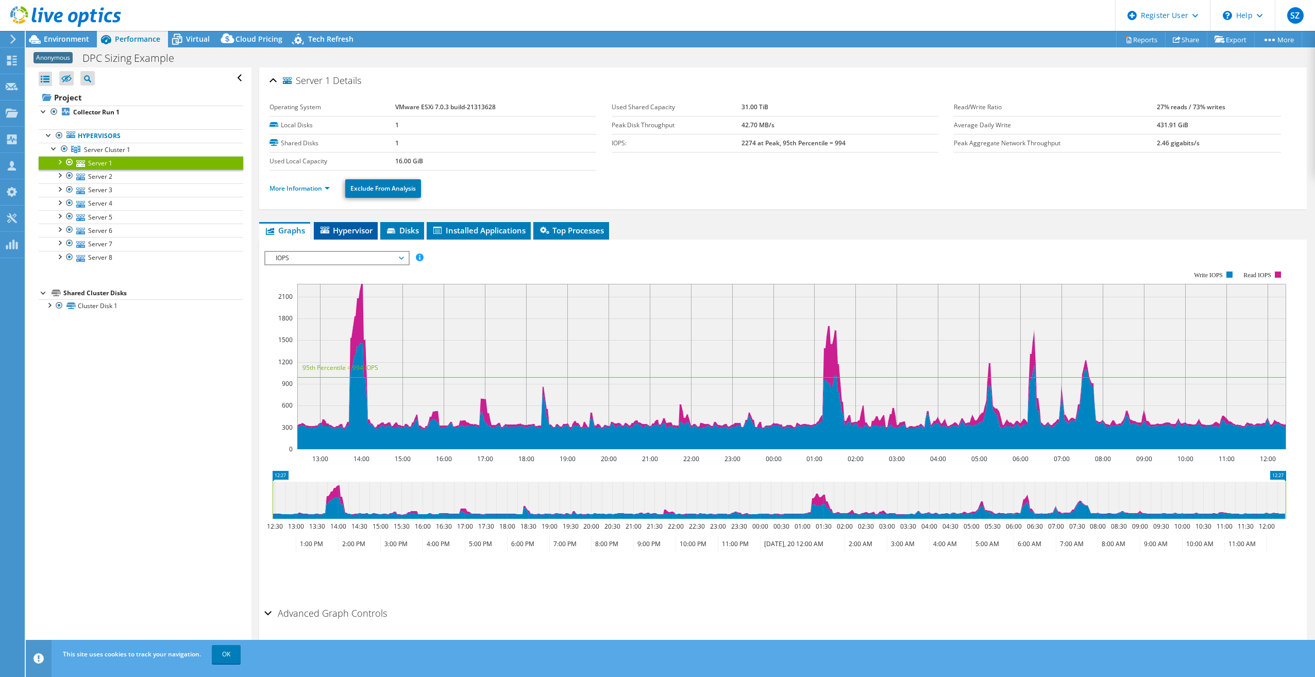
click at [351, 236] on li "Hypervisor" at bounding box center [346, 231] width 64 height 18
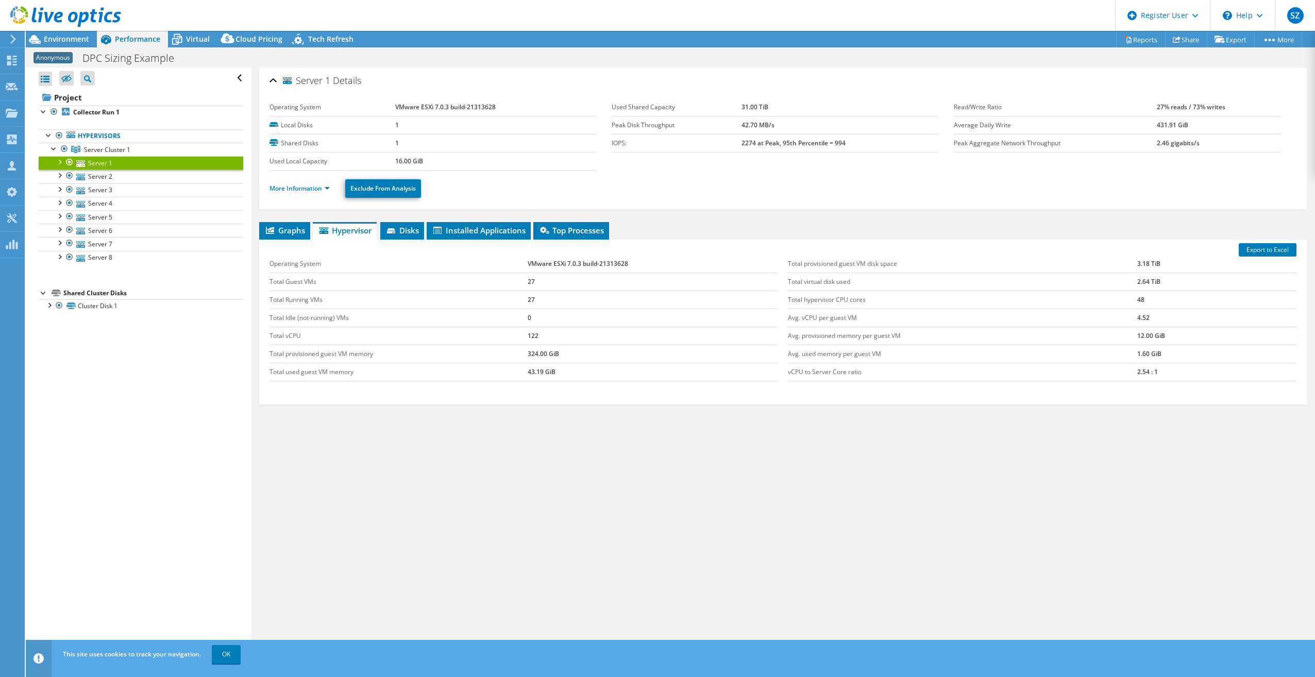
click at [120, 313] on div "Open All Close All Hide Excluded Nodes Project Tree Filter" at bounding box center [138, 361] width 225 height 589
click at [103, 303] on link "Cluster Disk 1" at bounding box center [141, 305] width 205 height 13
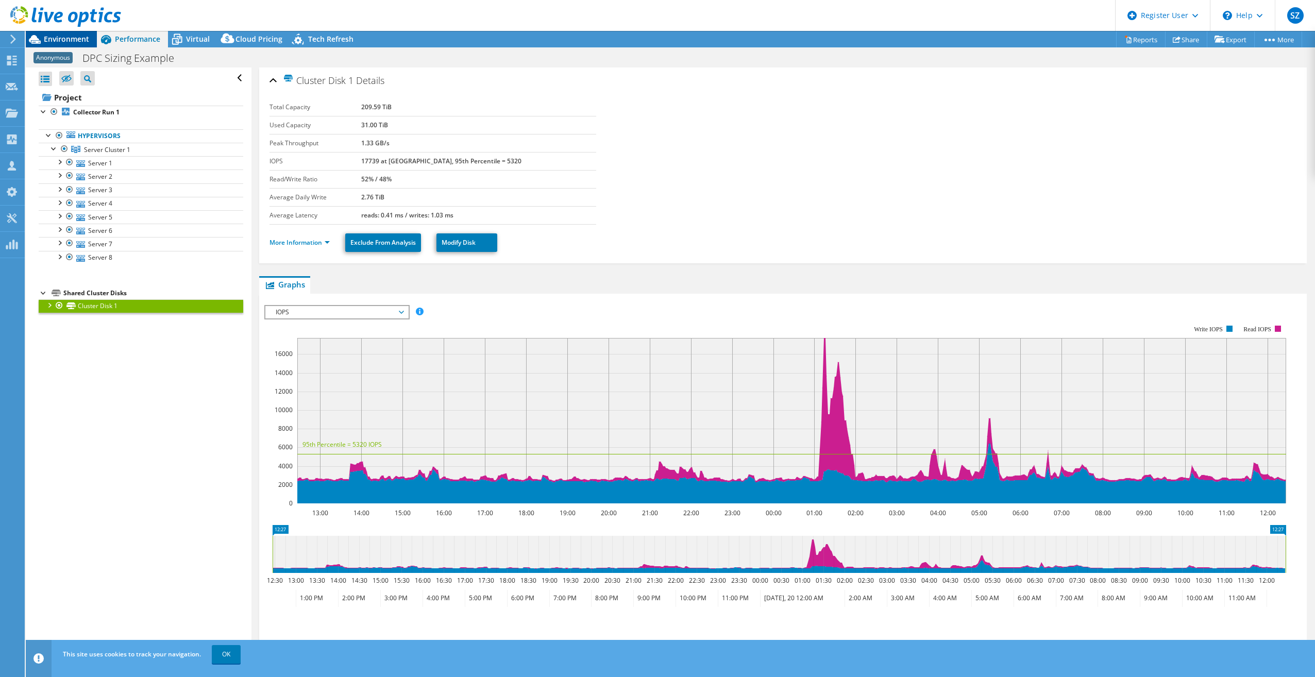
click at [77, 38] on span "Environment" at bounding box center [66, 39] width 45 height 10
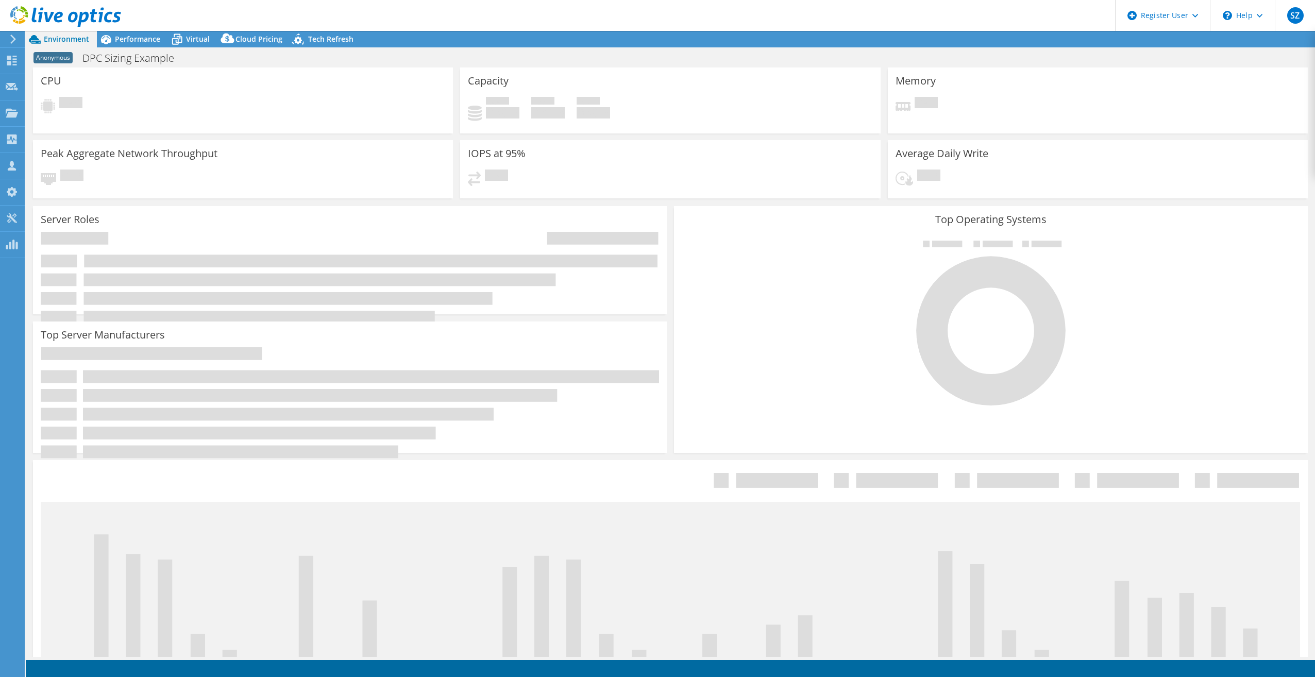
select select "USD"
select select "USEast"
